Goal: Task Accomplishment & Management: Manage account settings

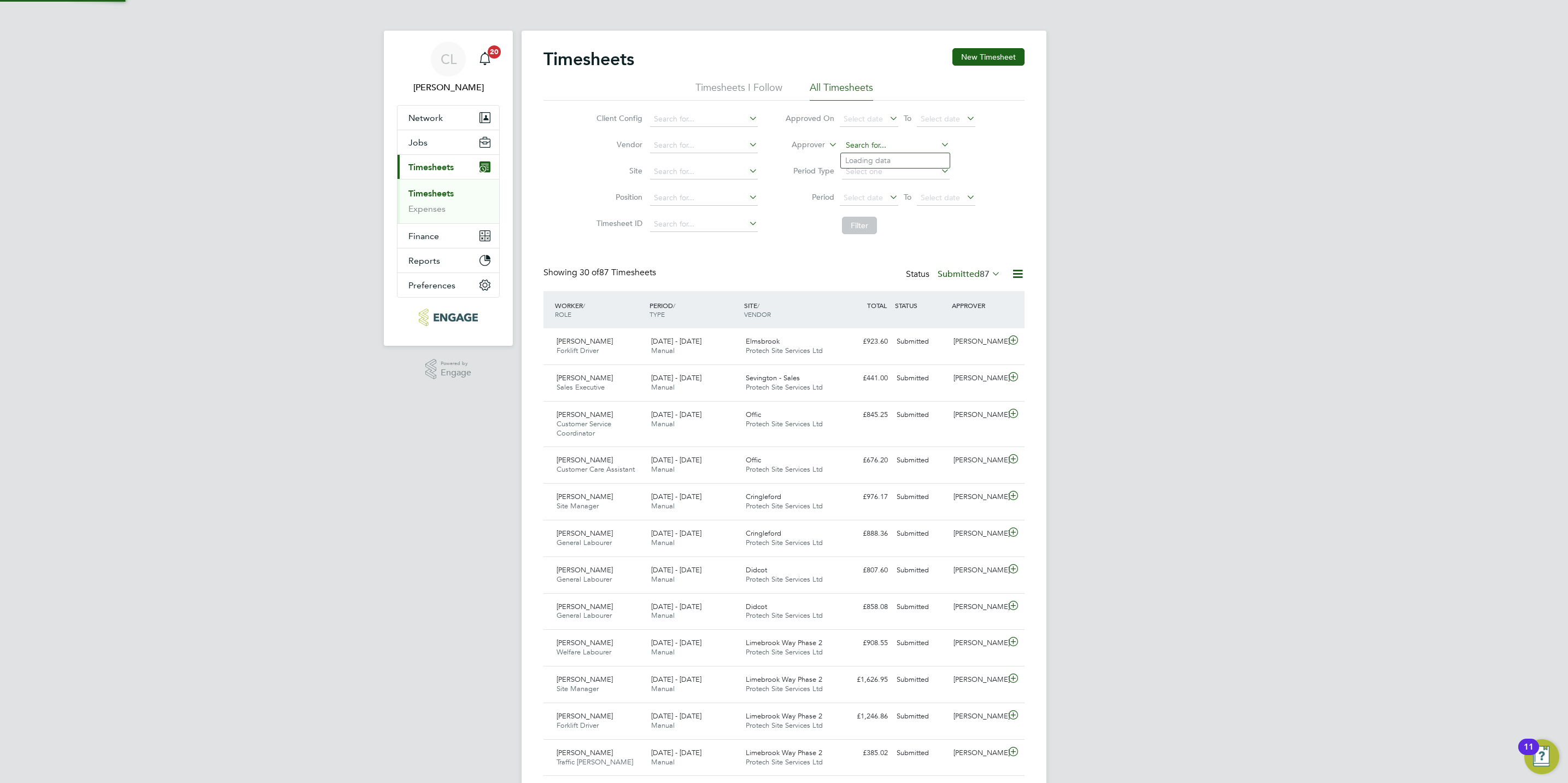
click at [892, 149] on input at bounding box center [896, 145] width 107 height 15
click at [881, 205] on li "Mark Allen" at bounding box center [896, 205] width 109 height 15
type input "[PERSON_NAME]"
click at [857, 224] on button "Filter" at bounding box center [860, 225] width 35 height 17
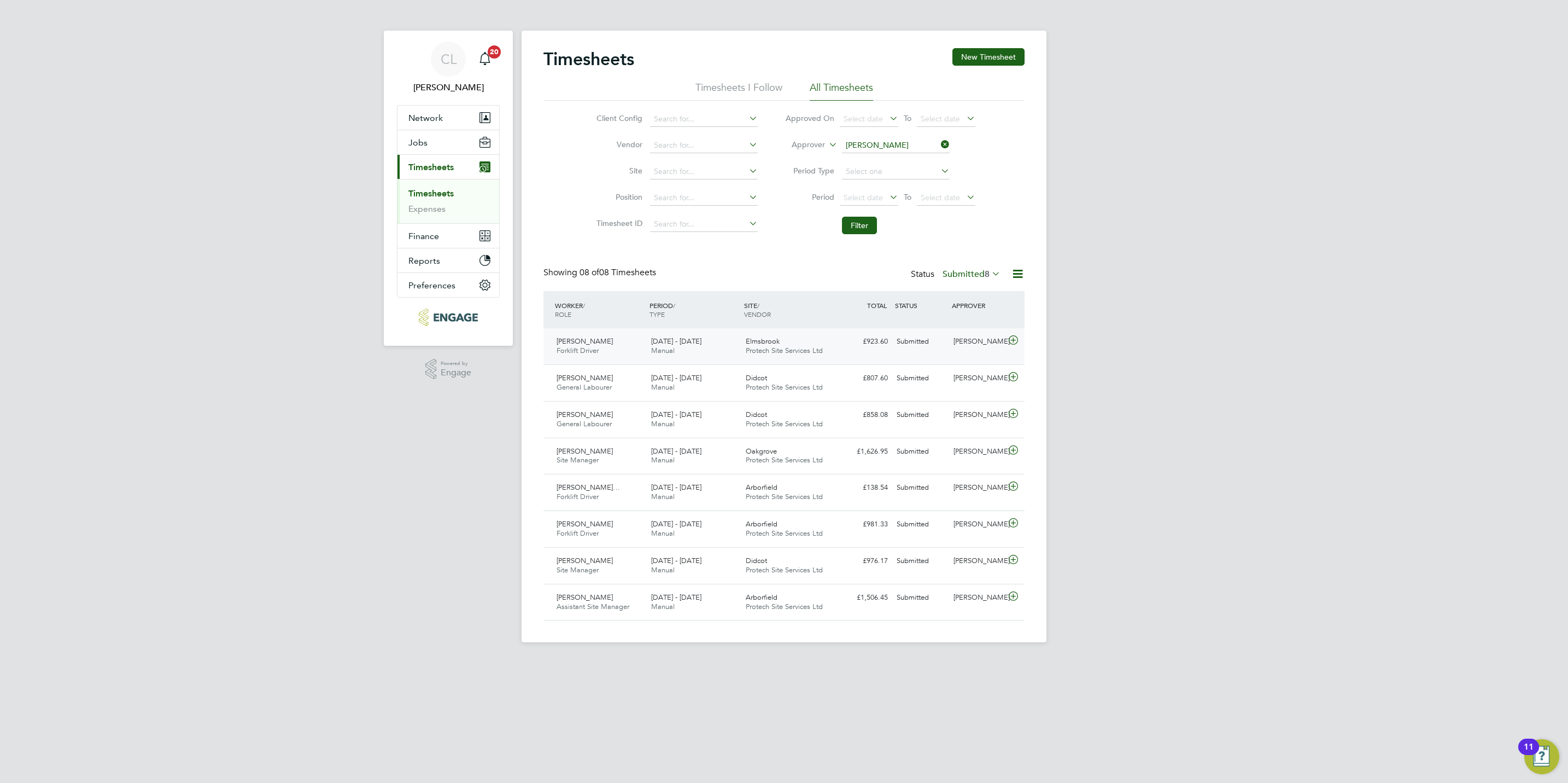
click at [1014, 343] on icon at bounding box center [1013, 340] width 13 height 9
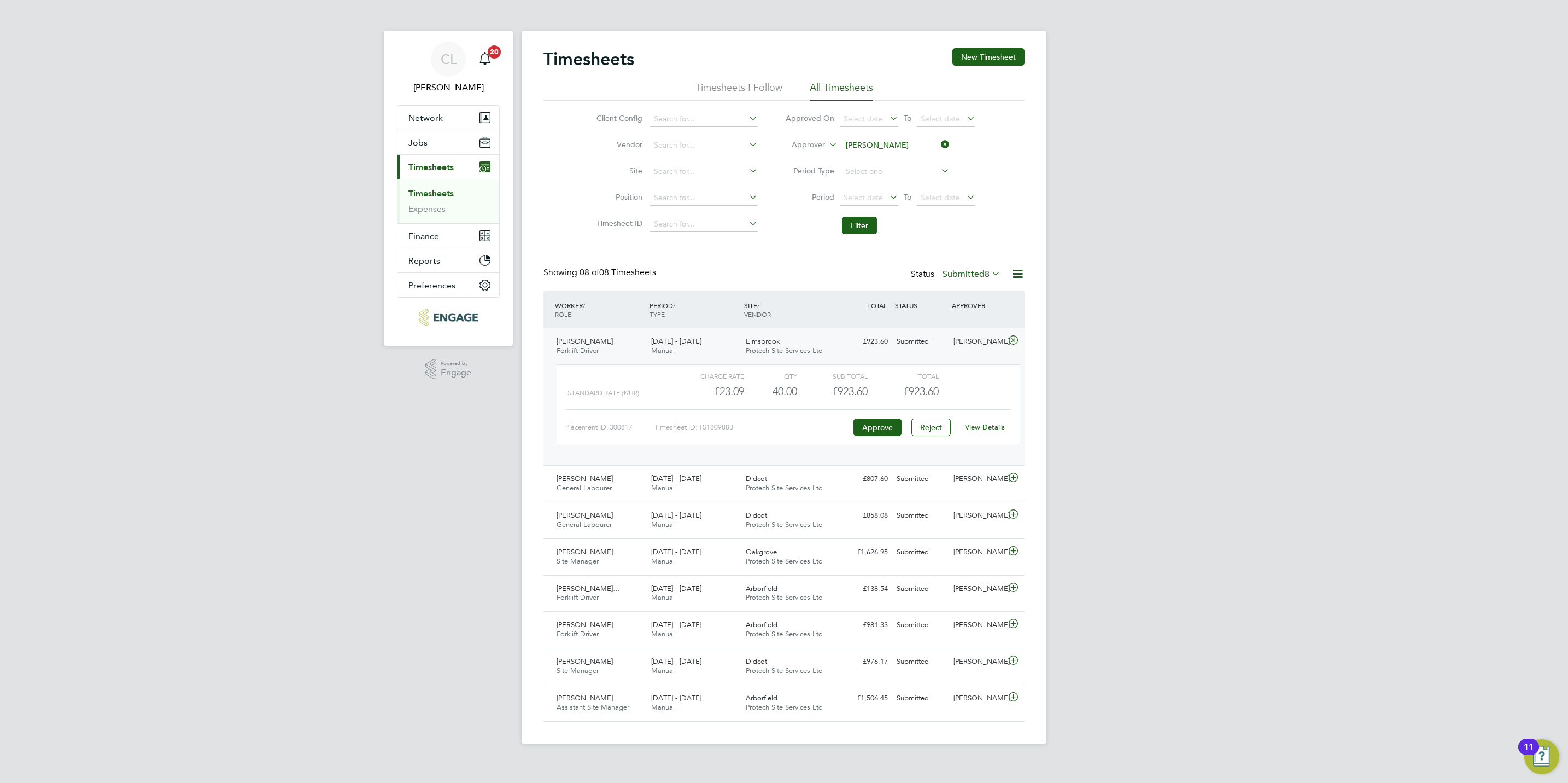
click at [990, 430] on link "View Details" at bounding box center [985, 428] width 40 height 10
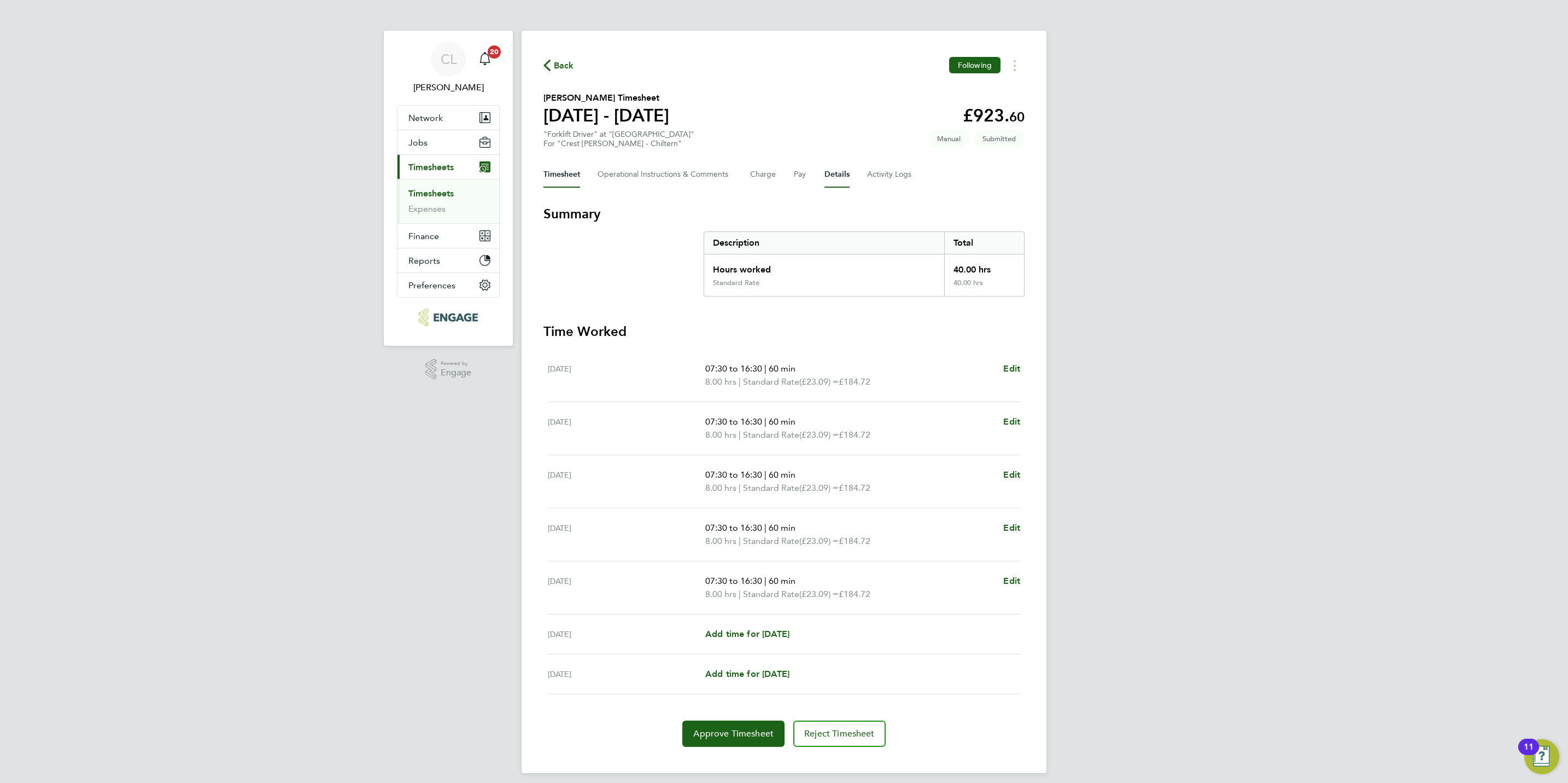
click at [830, 173] on button "Details" at bounding box center [837, 175] width 25 height 27
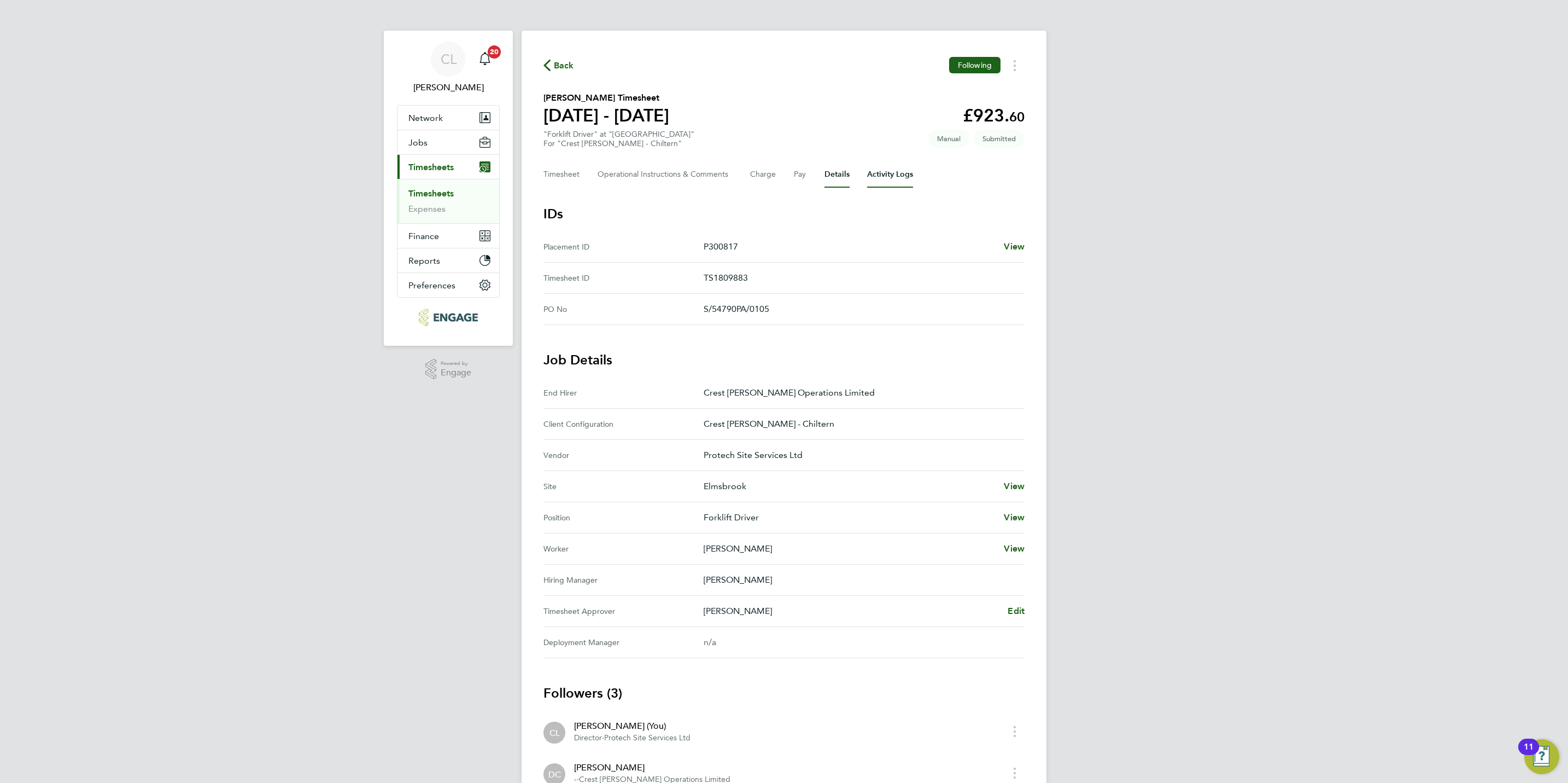
click at [867, 179] on Logs-tab "Activity Logs" at bounding box center [890, 175] width 46 height 27
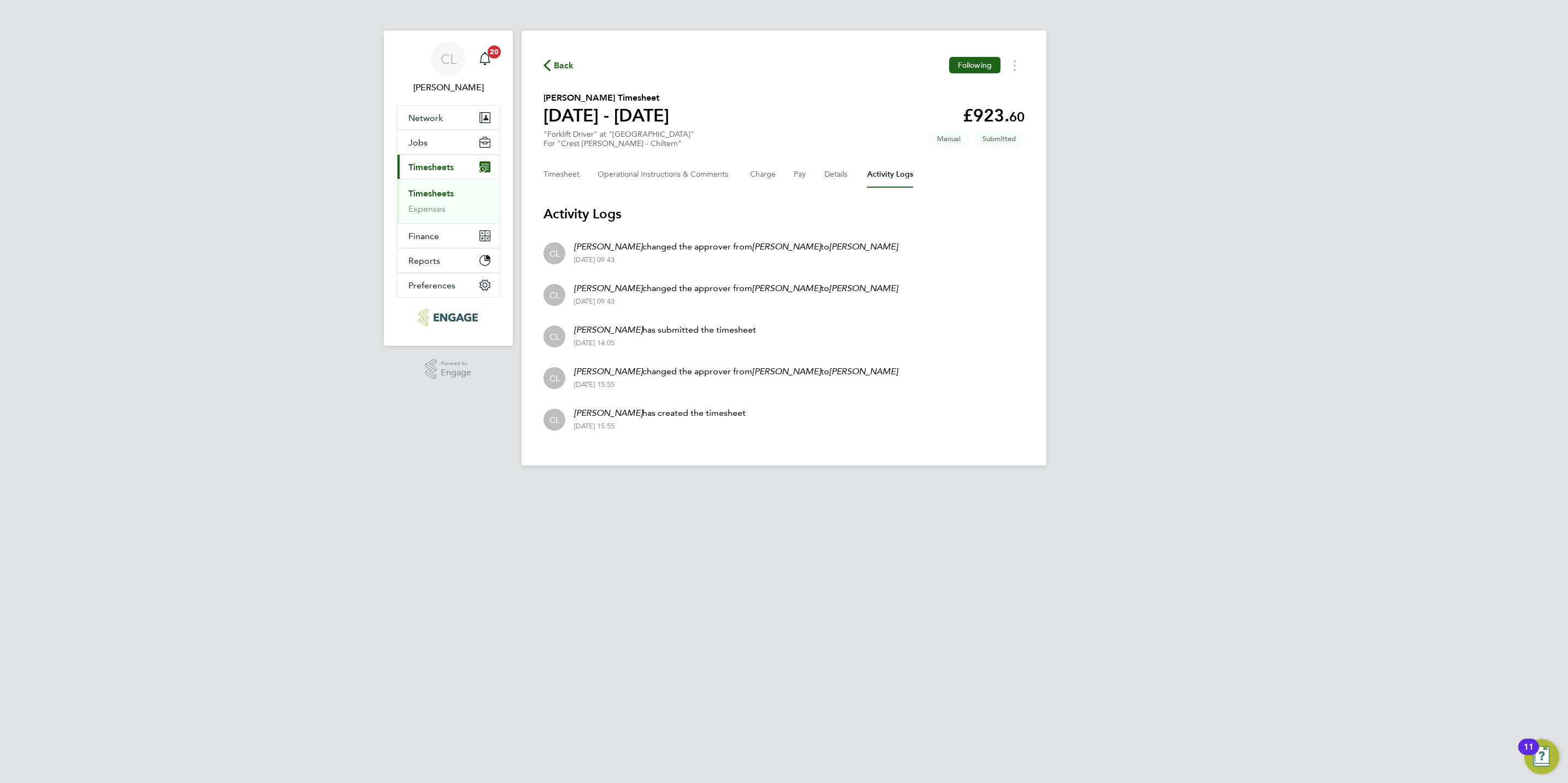
click at [976, 483] on html "CL Chloe Lyons Notifications 20 Applications: Network Team Members Businesses S…" at bounding box center [784, 241] width 1568 height 483
click at [568, 60] on span "Back" at bounding box center [563, 66] width 20 height 13
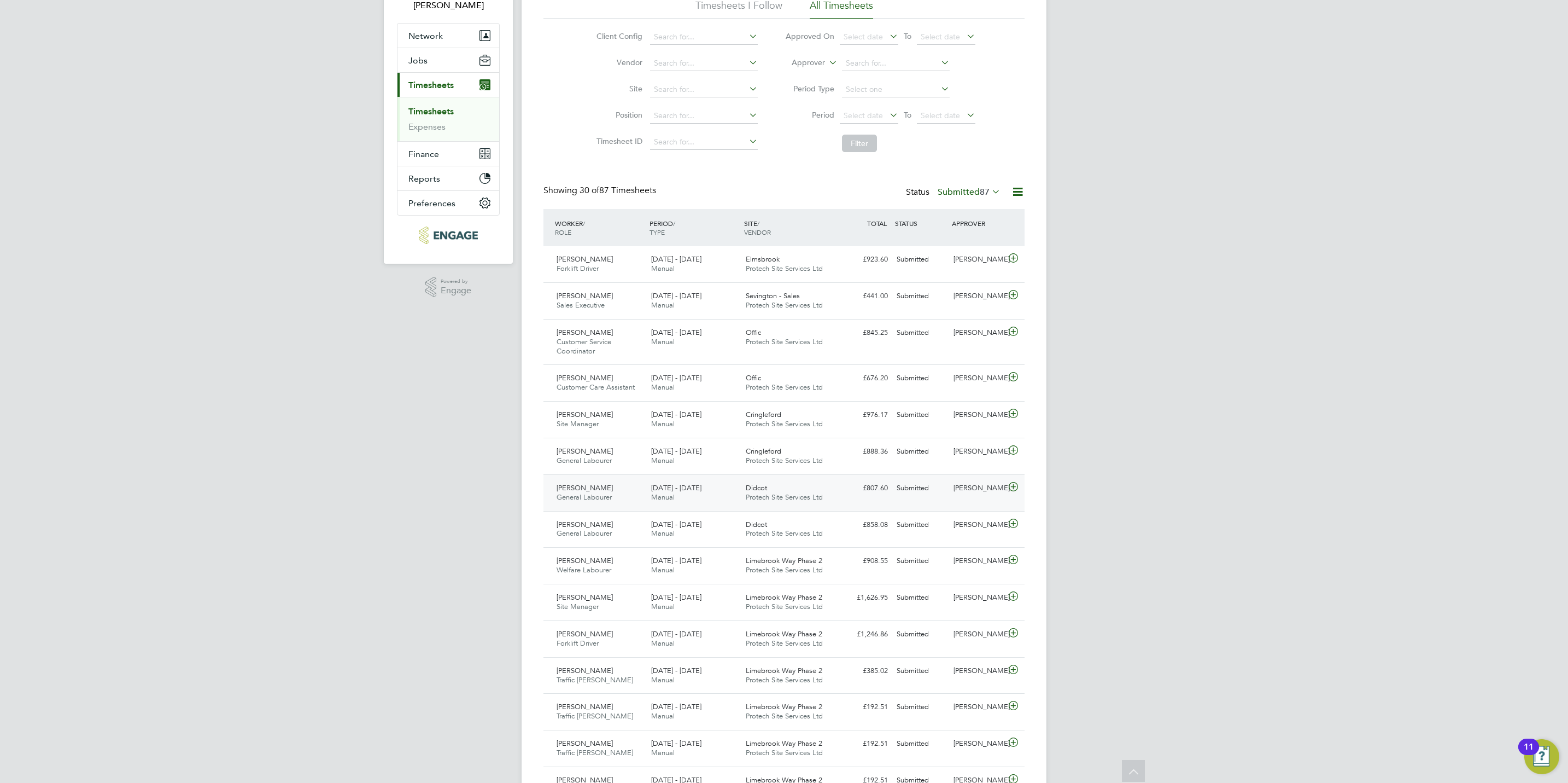
click at [1014, 489] on icon at bounding box center [1013, 487] width 13 height 9
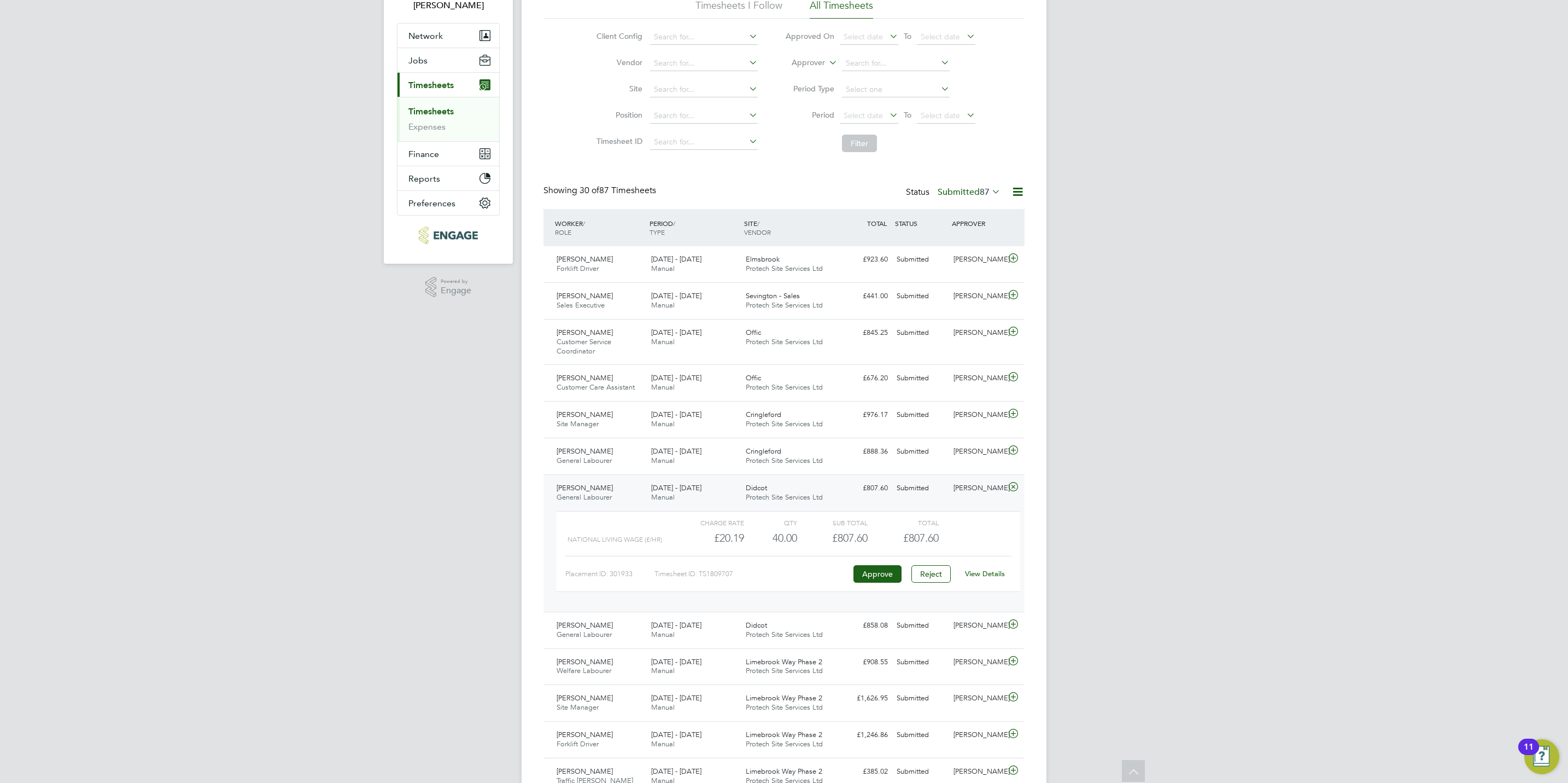
click at [991, 579] on link "View Details" at bounding box center [985, 574] width 40 height 10
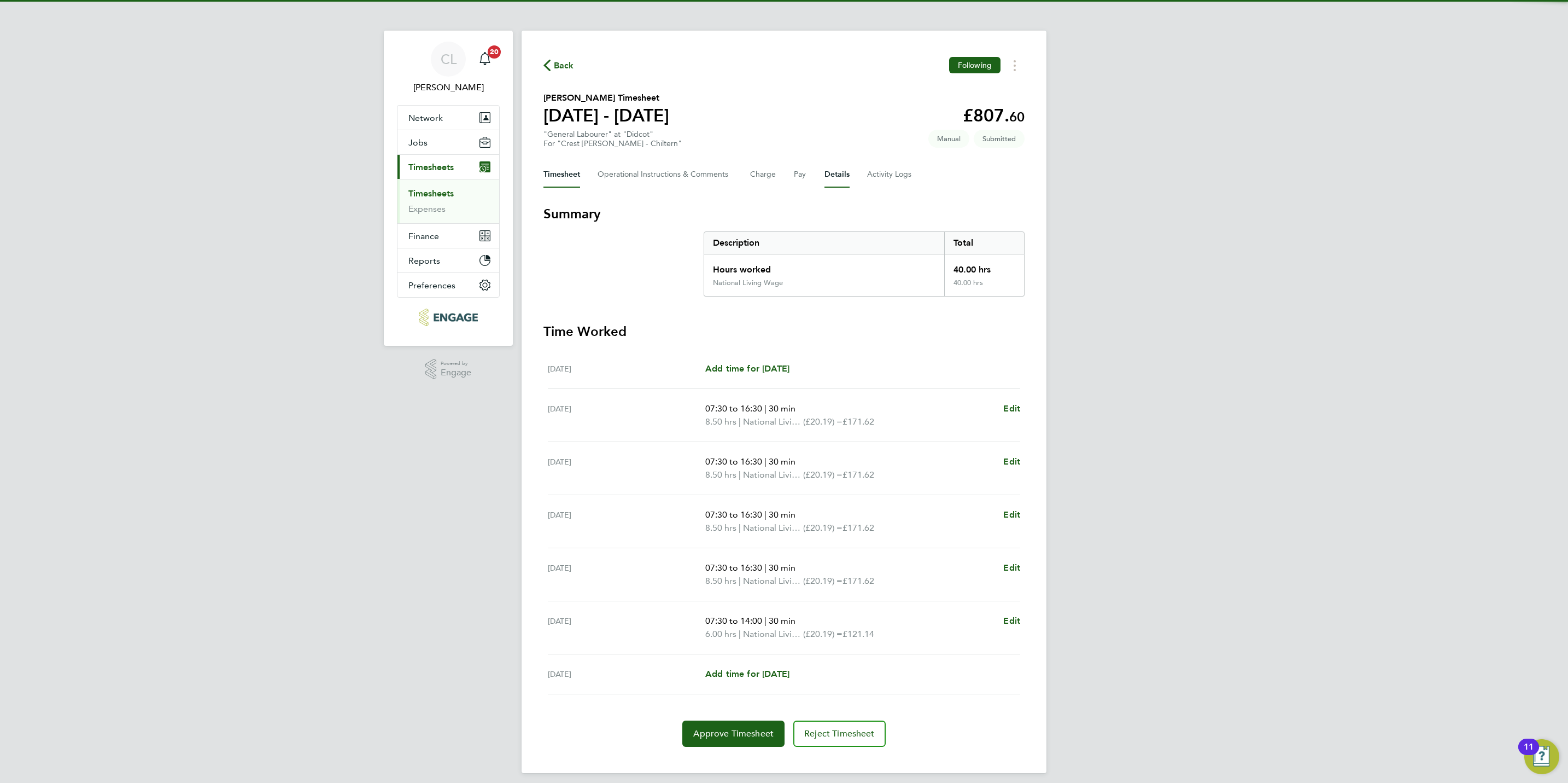
click at [832, 179] on button "Details" at bounding box center [837, 175] width 25 height 27
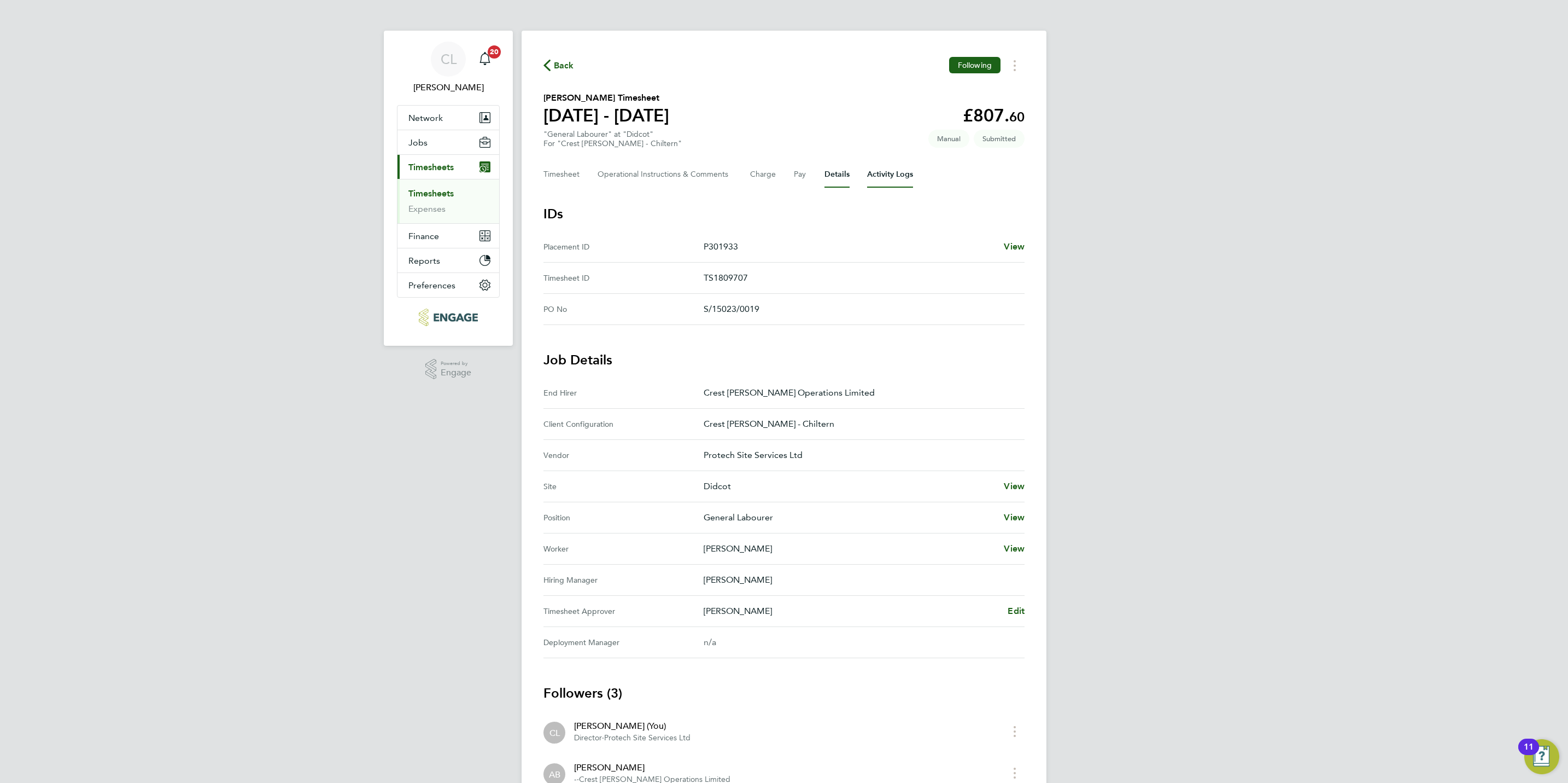
click at [882, 183] on Logs-tab "Activity Logs" at bounding box center [890, 175] width 46 height 27
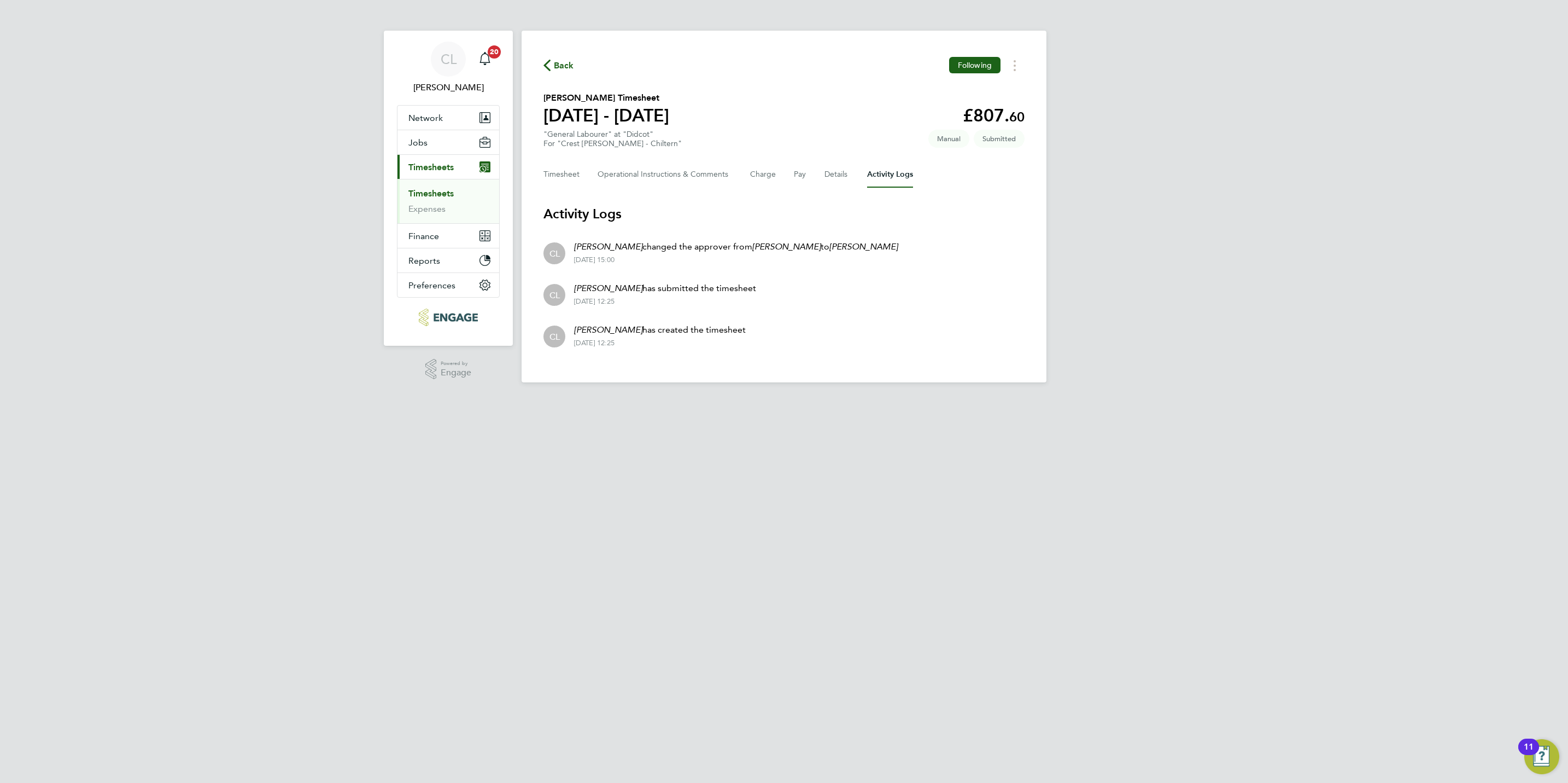
click at [565, 64] on span "Back" at bounding box center [563, 66] width 20 height 13
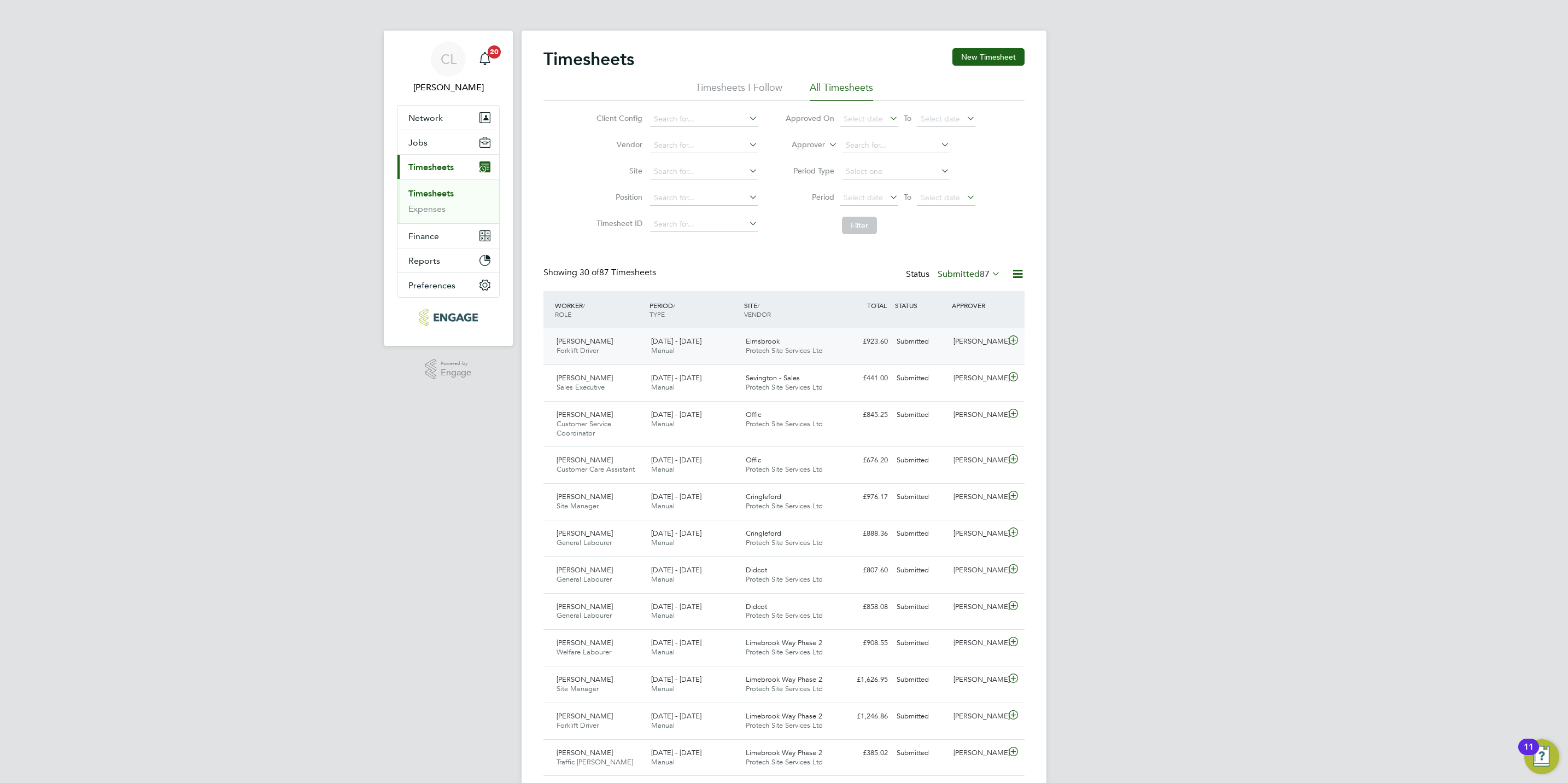
click at [1015, 342] on icon at bounding box center [1013, 340] width 13 height 9
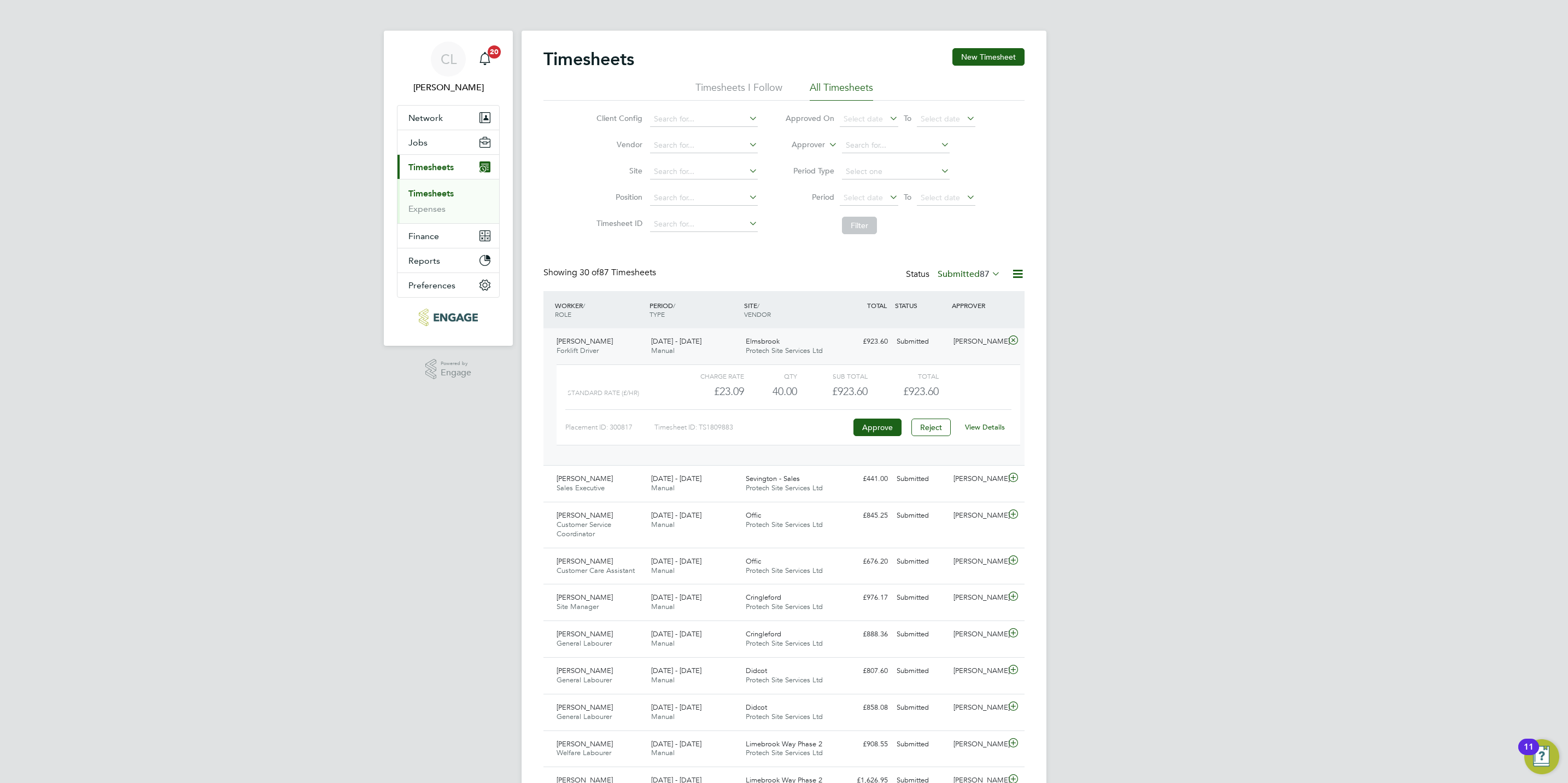
click at [996, 424] on link "View Details" at bounding box center [985, 428] width 40 height 10
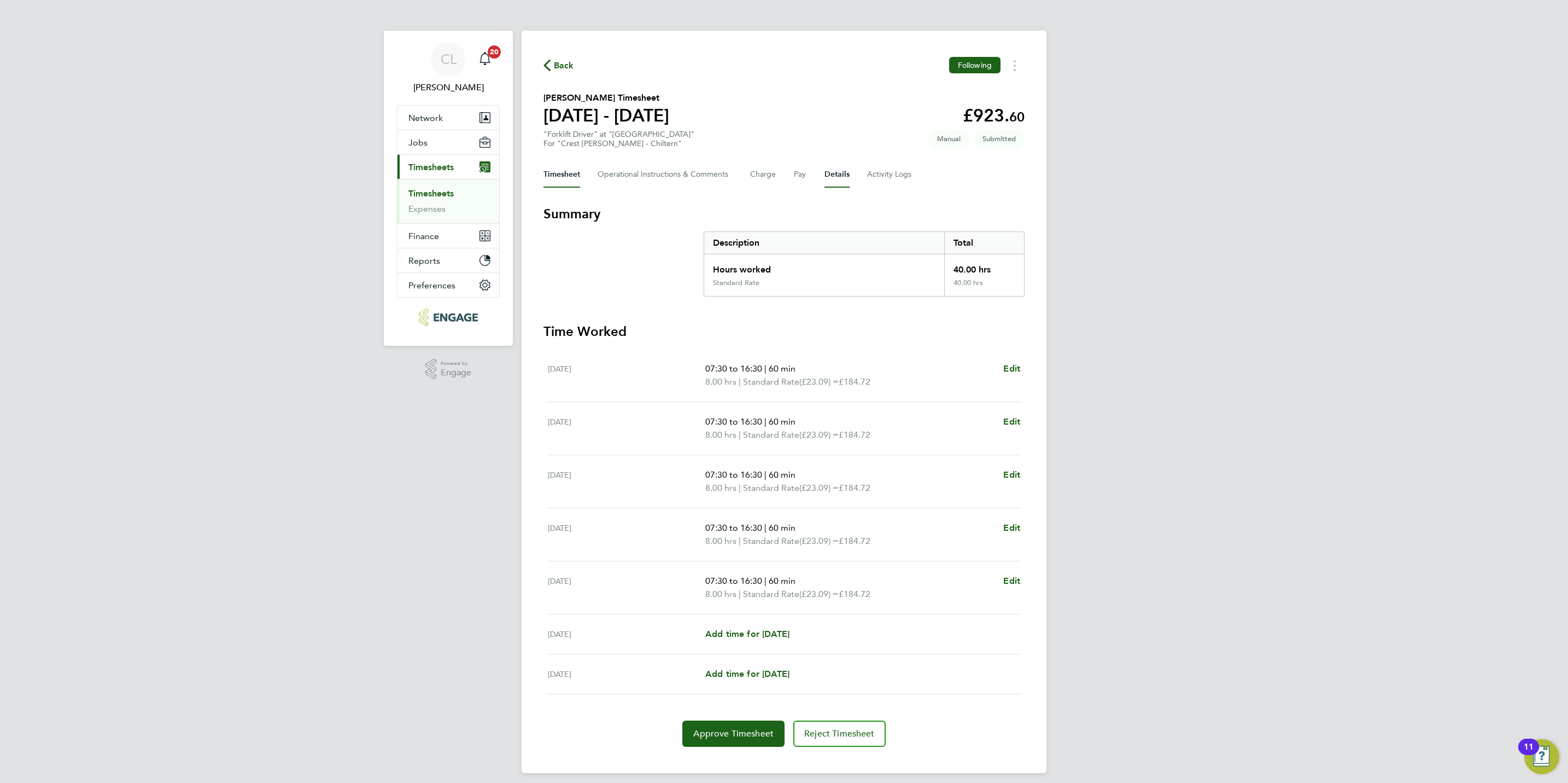
click at [834, 182] on button "Details" at bounding box center [837, 175] width 25 height 27
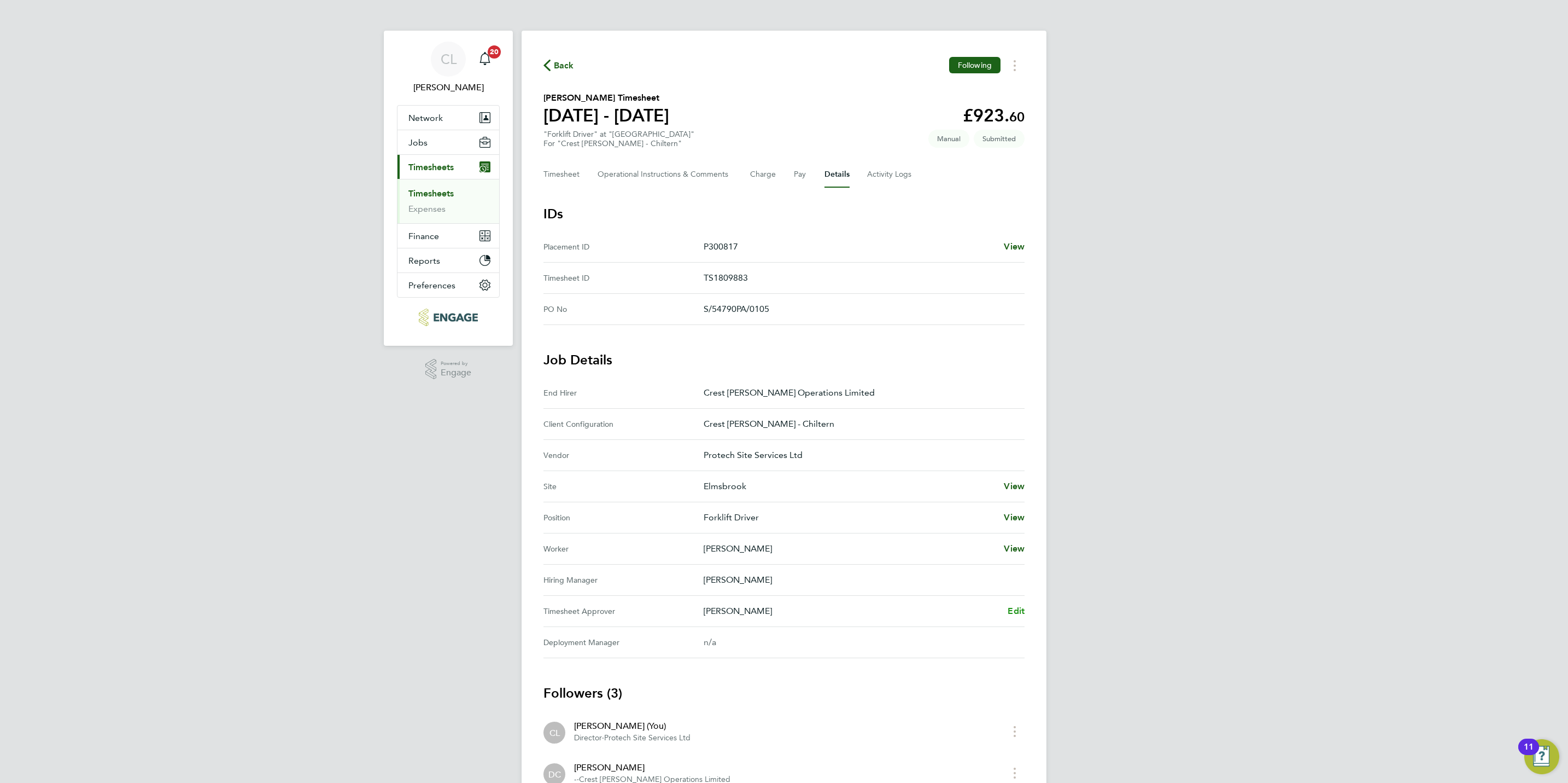
click at [1014, 611] on span "Edit" at bounding box center [1016, 610] width 17 height 10
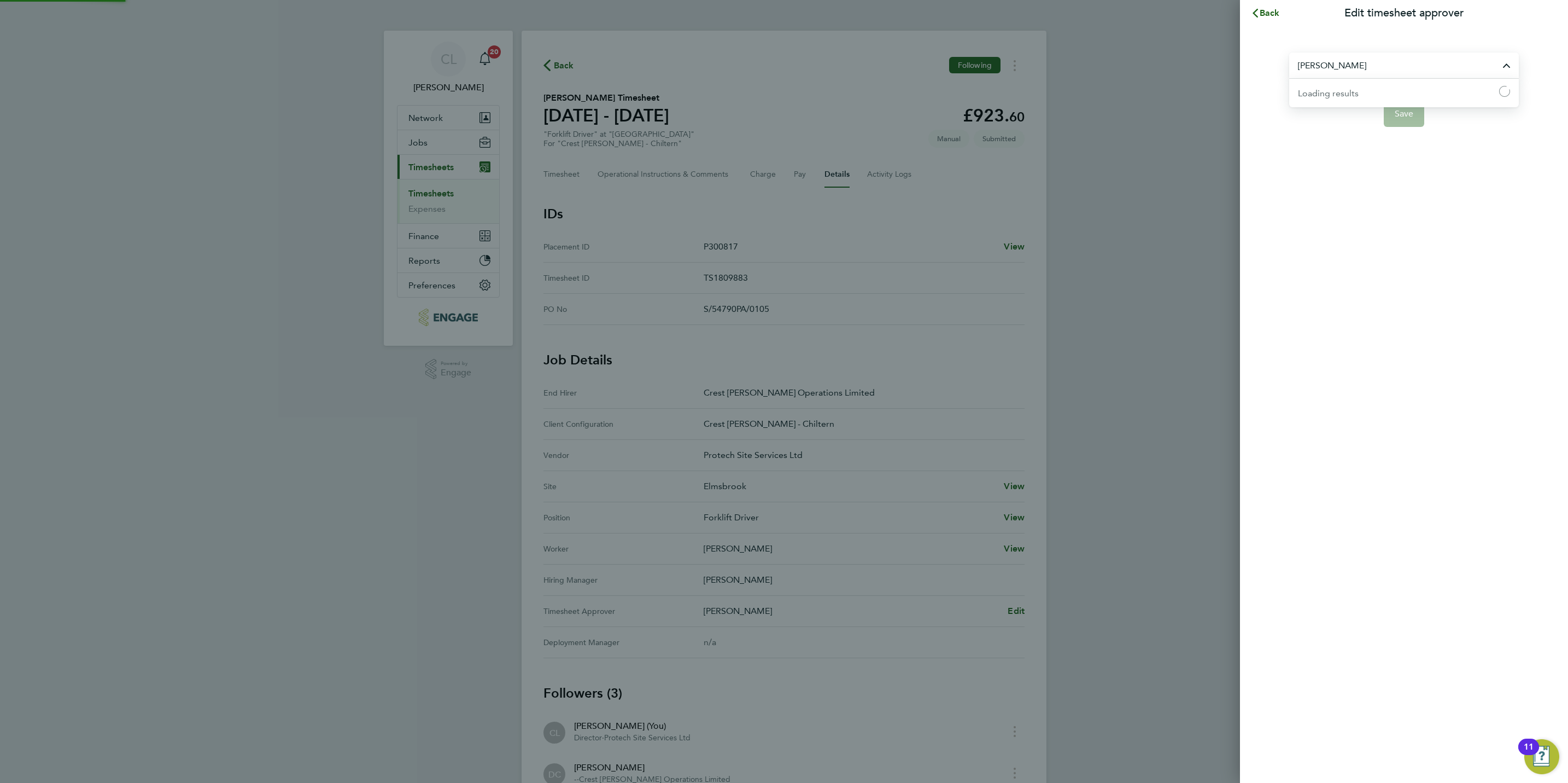
click at [1332, 73] on input "[PERSON_NAME]" at bounding box center [1405, 65] width 230 height 26
click at [1391, 124] on li "[PERSON_NAME]" at bounding box center [1405, 119] width 230 height 27
type input "[PERSON_NAME]"
click at [1409, 108] on button "Save" at bounding box center [1404, 114] width 41 height 27
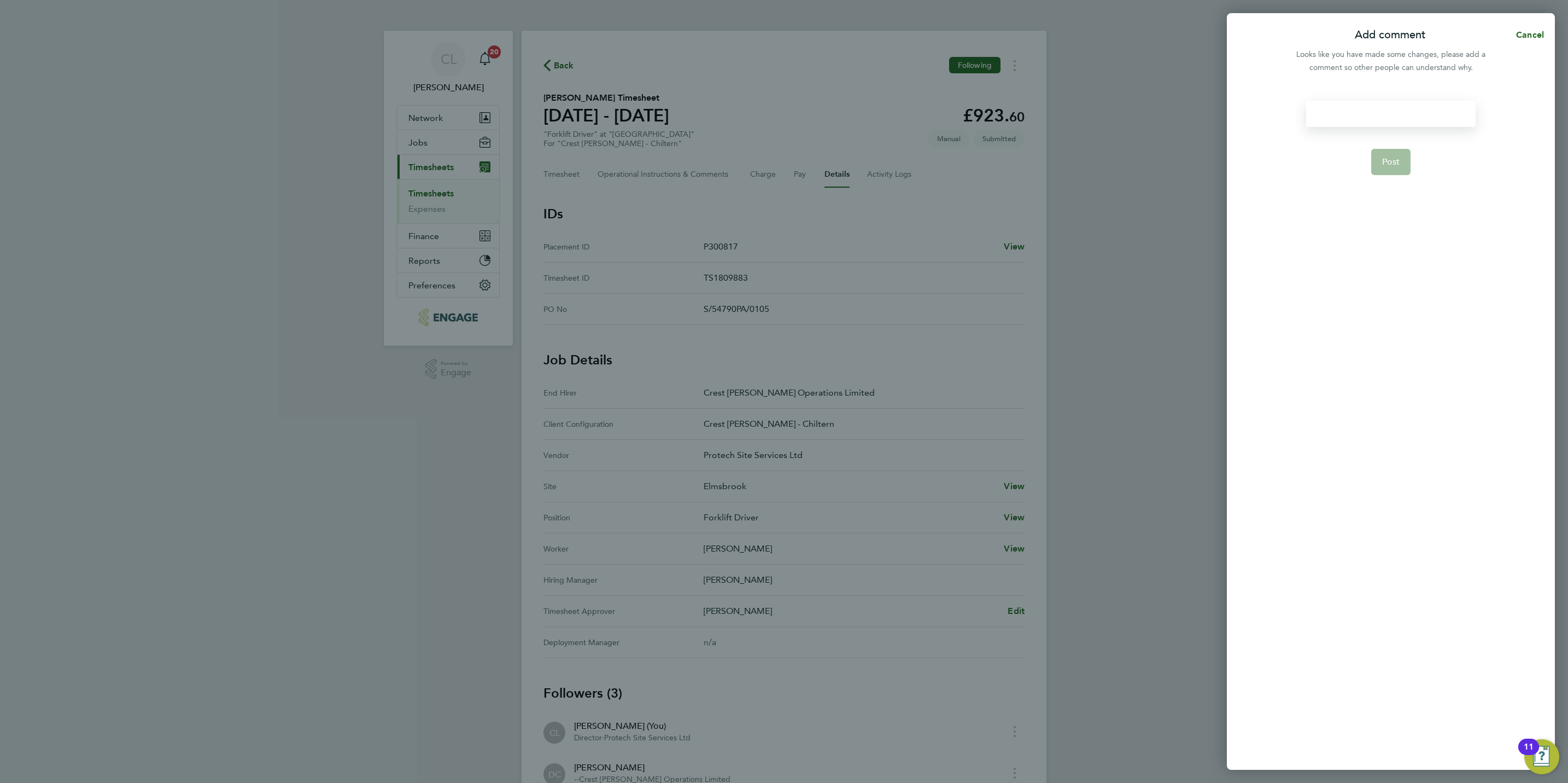
click at [1373, 112] on div at bounding box center [1391, 114] width 169 height 27
click at [1405, 158] on button "Post" at bounding box center [1391, 162] width 40 height 27
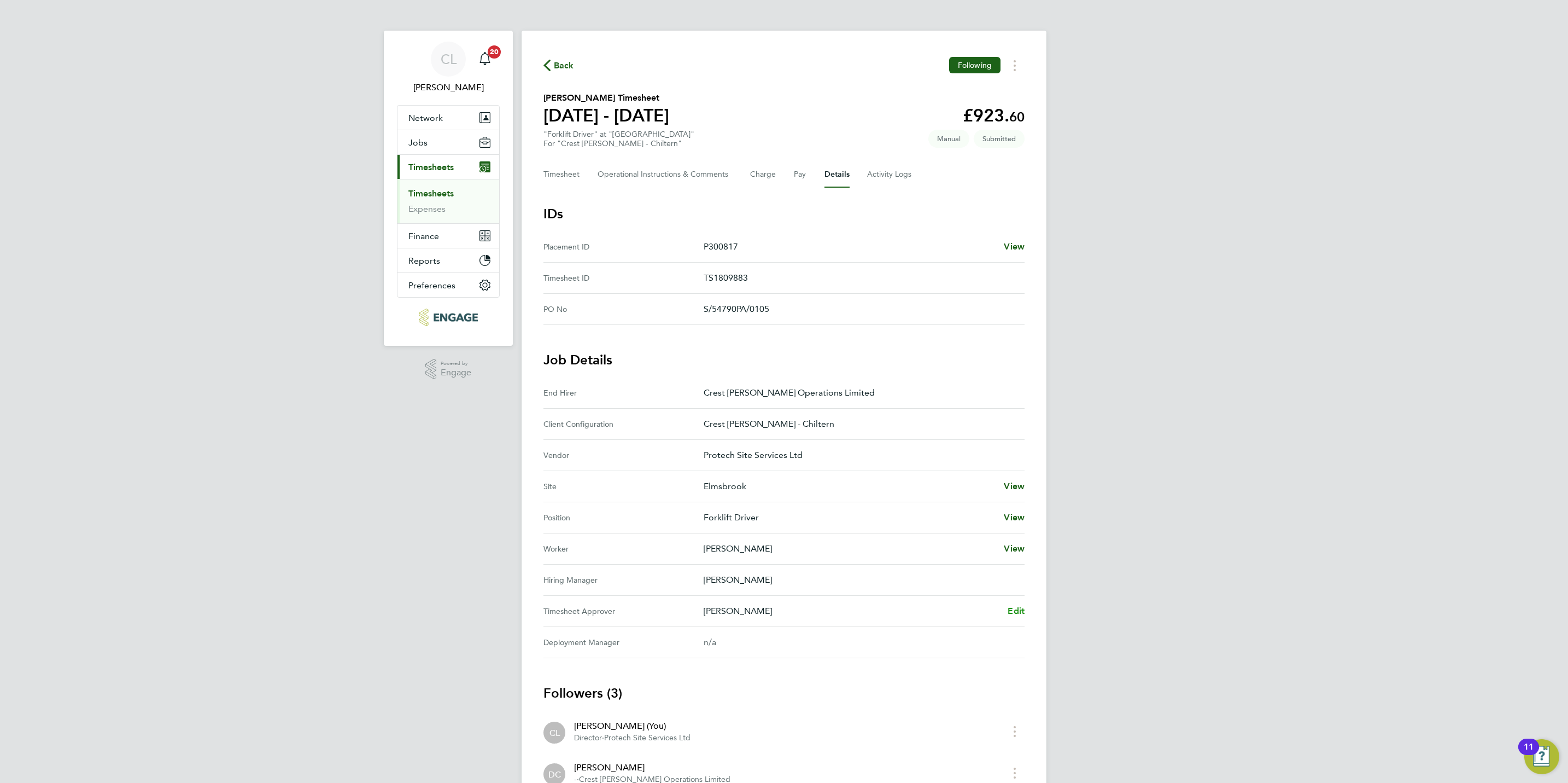
click at [1024, 616] on span "Edit" at bounding box center [1016, 610] width 17 height 10
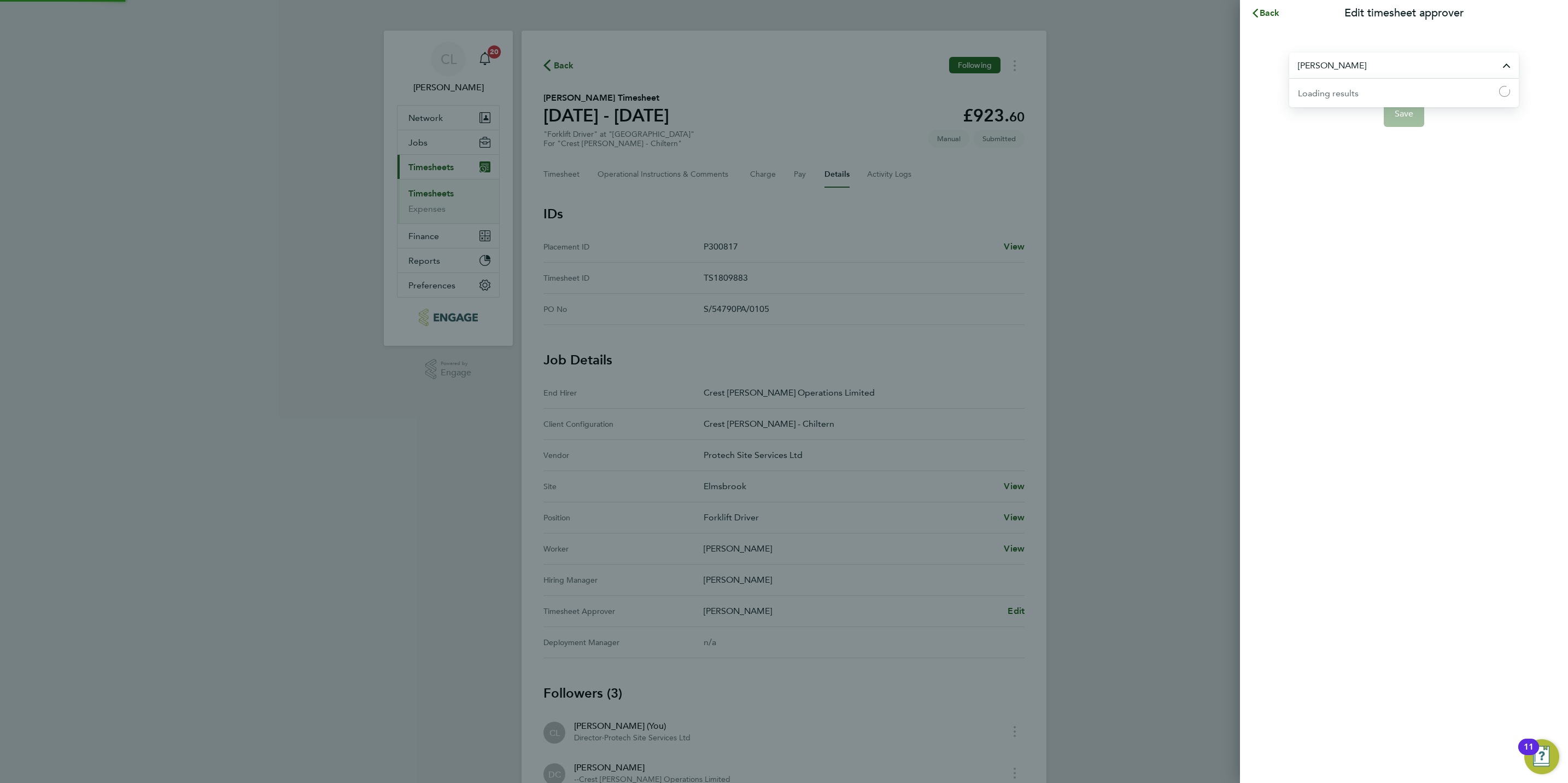
click at [1348, 58] on input "[PERSON_NAME]" at bounding box center [1405, 65] width 230 height 26
click at [1345, 94] on li "[PERSON_NAME]" at bounding box center [1405, 92] width 230 height 27
type input "[PERSON_NAME]"
click at [1411, 106] on button "Save" at bounding box center [1404, 114] width 41 height 27
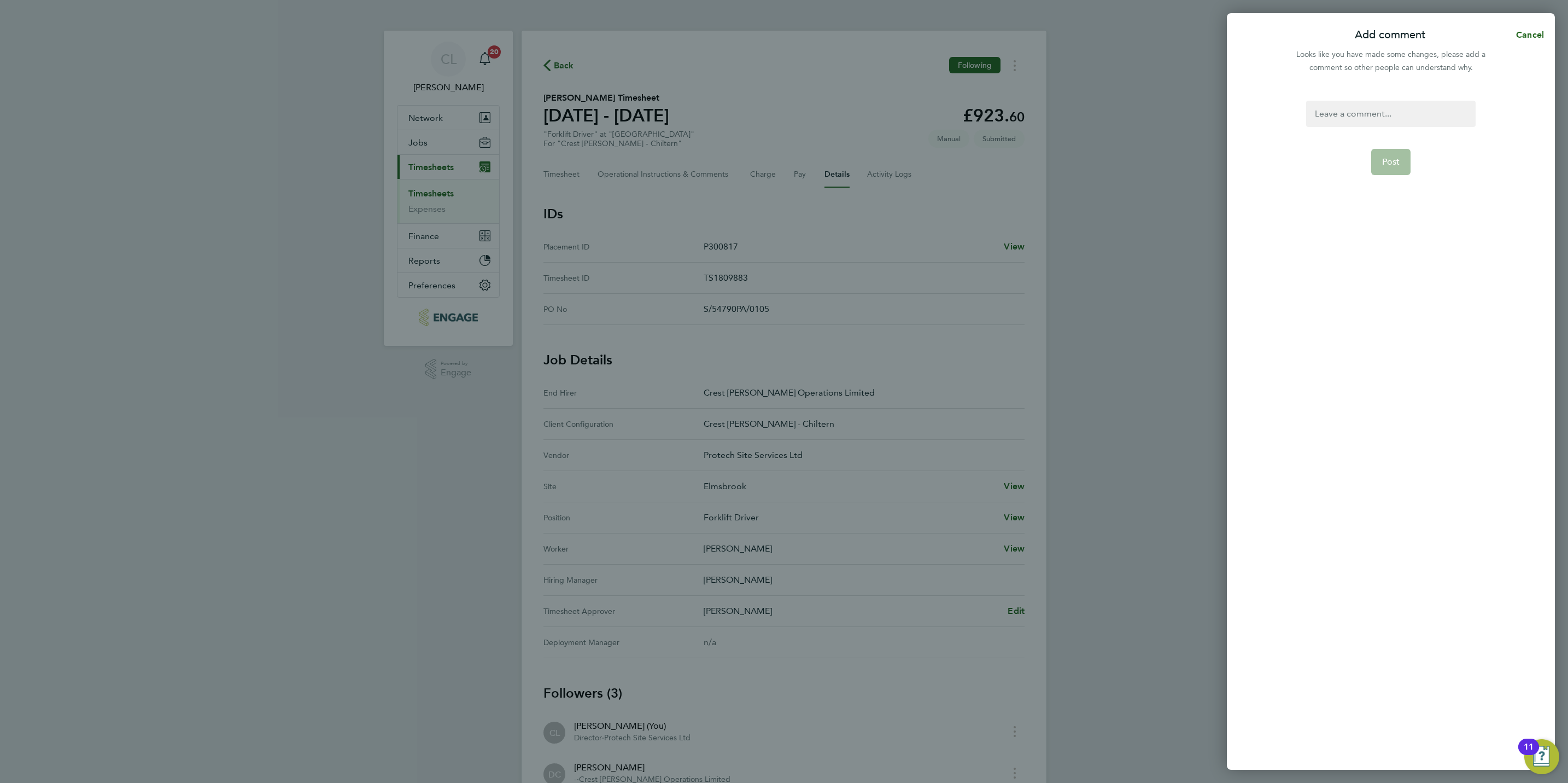
click at [1353, 126] on div at bounding box center [1391, 114] width 169 height 27
click at [1373, 169] on button "Post" at bounding box center [1391, 162] width 40 height 27
